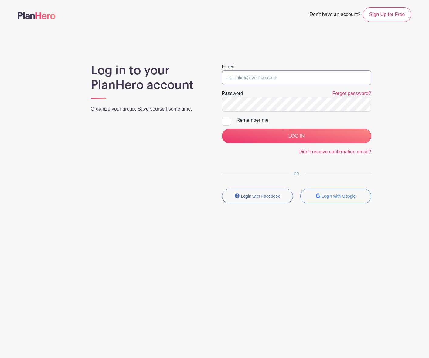
type input "[EMAIL_ADDRESS][DOMAIN_NAME]"
click at [294, 138] on input "LOG IN" at bounding box center [296, 136] width 149 height 15
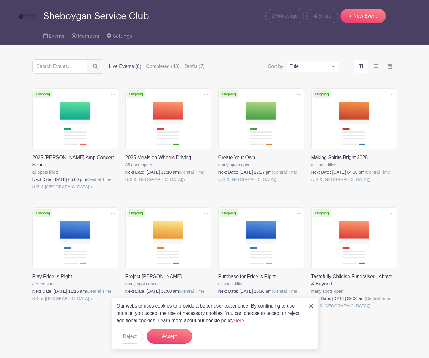
scroll to position [17, 0]
click at [309, 306] on img at bounding box center [311, 306] width 4 height 4
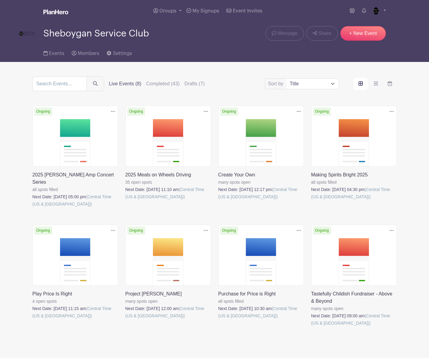
scroll to position [0, 0]
click at [218, 200] on link at bounding box center [218, 200] width 0 height 0
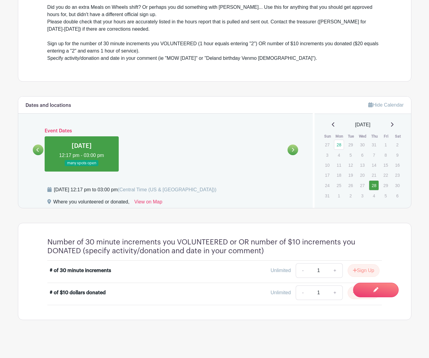
scroll to position [229, 0]
click at [359, 270] on button "Sign Up" at bounding box center [363, 270] width 32 height 13
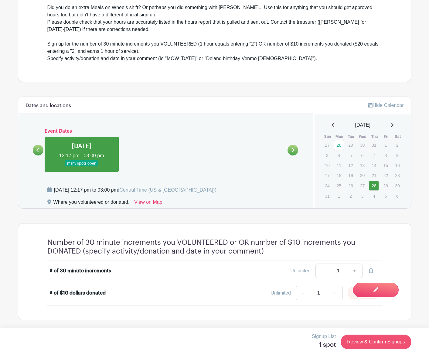
click at [369, 343] on link "Review & Confirm Signups" at bounding box center [375, 341] width 70 height 15
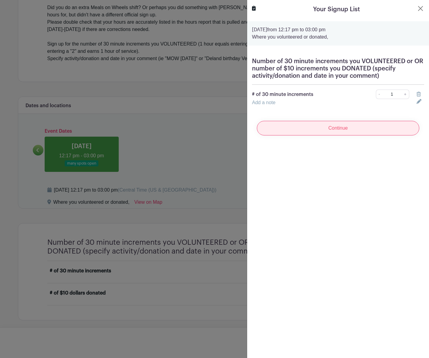
click at [353, 126] on input "Continue" at bounding box center [338, 128] width 162 height 15
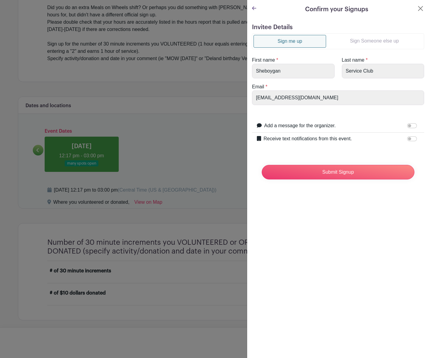
click at [370, 42] on link "Sign Someone else up" at bounding box center [374, 41] width 96 height 12
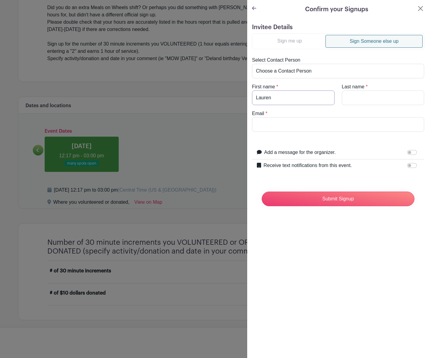
type input "Lauren"
type input "[PERSON_NAME]"
type input "[EMAIL_ADDRESS][DOMAIN_NAME]"
click at [253, 8] on icon at bounding box center [254, 8] width 4 height 4
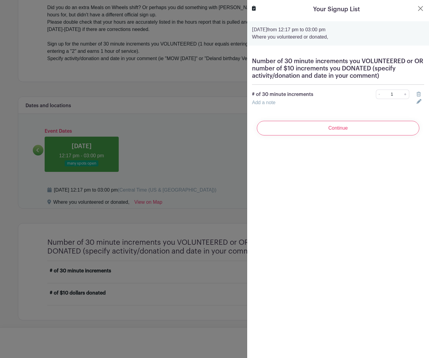
click at [404, 94] on link "+" at bounding box center [405, 94] width 8 height 9
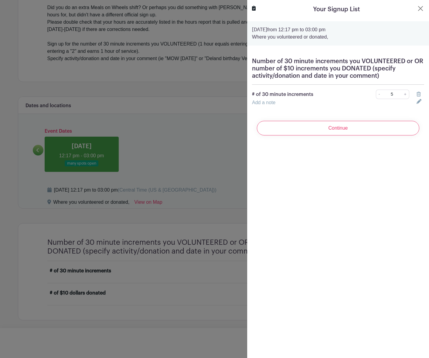
type input "6"
click at [340, 130] on input "Continue" at bounding box center [338, 128] width 162 height 15
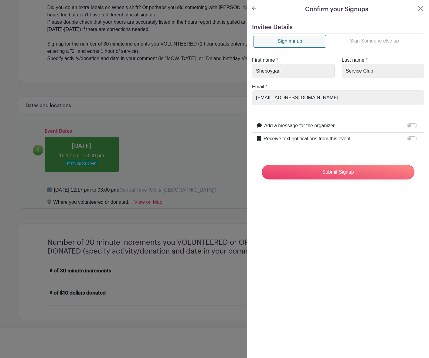
click at [375, 36] on link "Sign Someone else up" at bounding box center [374, 41] width 96 height 12
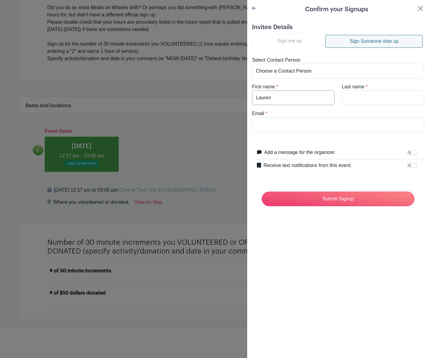
type input "Lauren"
type input "[PERSON_NAME]"
type input "[EMAIL_ADDRESS][DOMAIN_NAME]"
click at [409, 152] on input "Add a message for the organizer." at bounding box center [412, 152] width 10 height 5
checkbox input "true"
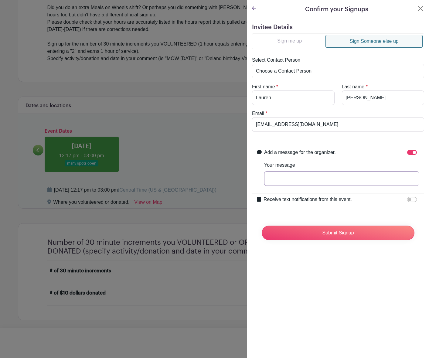
click at [302, 180] on input "Your message" at bounding box center [341, 178] width 155 height 15
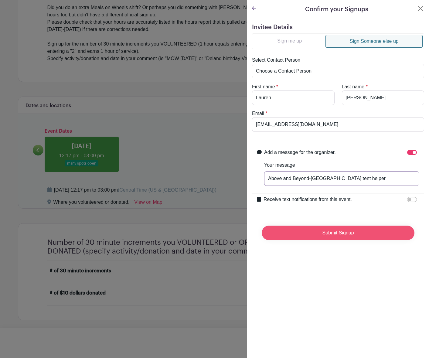
type input "Above and Beyond-[GEOGRAPHIC_DATA] tent helper"
click at [328, 234] on input "Submit Signup" at bounding box center [338, 232] width 153 height 15
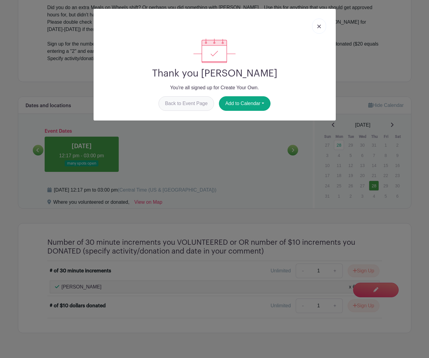
click at [188, 103] on link "Back to Event Page" at bounding box center [186, 103] width 56 height 15
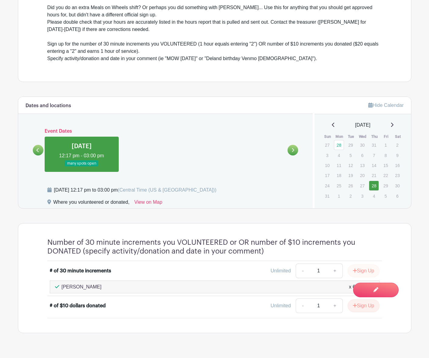
click at [361, 269] on button "Sign Up" at bounding box center [363, 270] width 32 height 13
click at [380, 343] on link "Review & Confirm Signups" at bounding box center [375, 341] width 70 height 15
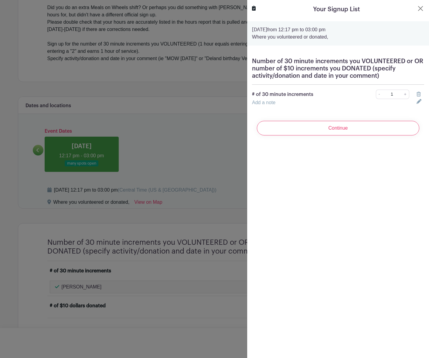
click at [405, 94] on link "+" at bounding box center [405, 94] width 8 height 9
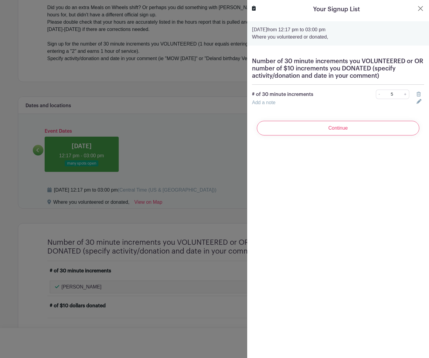
type input "6"
click at [326, 128] on input "Continue" at bounding box center [338, 128] width 162 height 15
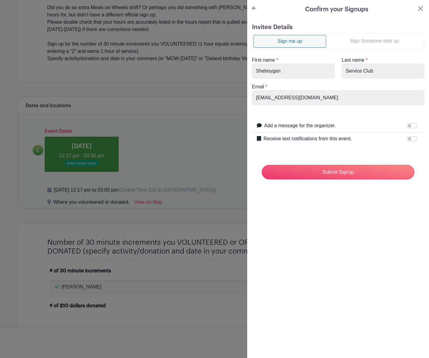
click at [353, 39] on link "Sign Someone else up" at bounding box center [374, 41] width 96 height 12
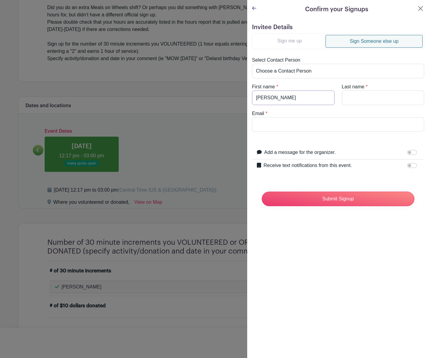
type input "[PERSON_NAME]"
type input "[PERSON_NAME][EMAIL_ADDRESS][DOMAIN_NAME]"
click at [410, 153] on input "Add a message for the organizer." at bounding box center [412, 152] width 10 height 5
checkbox input "true"
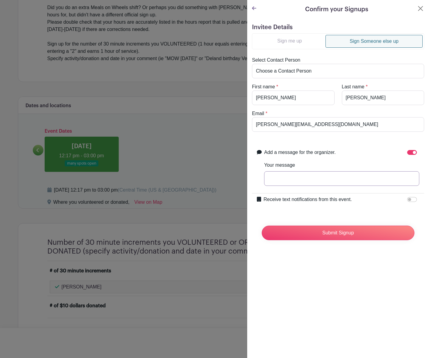
click at [323, 182] on input "Your message" at bounding box center [341, 178] width 155 height 15
type input "M"
type input "Above and Beyond-[GEOGRAPHIC_DATA] tent helper"
click at [338, 233] on input "Submit Signup" at bounding box center [338, 232] width 153 height 15
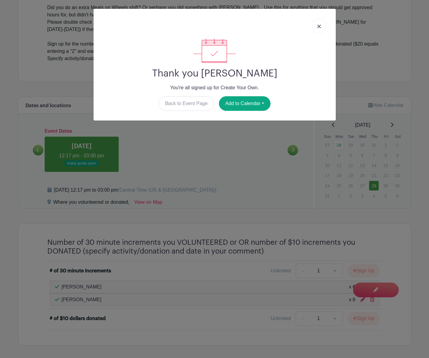
click at [318, 25] on img at bounding box center [319, 27] width 4 height 4
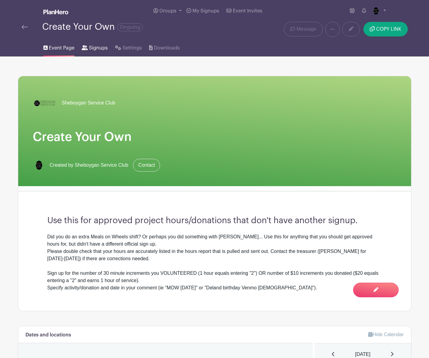
scroll to position [0, 0]
click at [21, 30] on div "Create Your Own Ongoing" at bounding box center [132, 29] width 229 height 15
